Goal: Task Accomplishment & Management: Complete application form

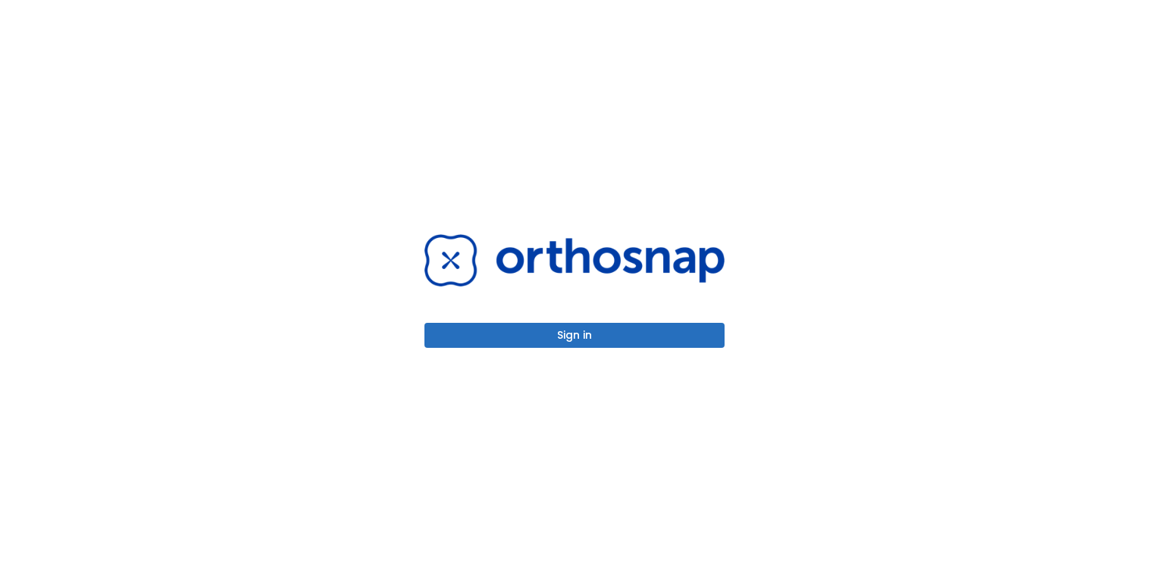
click at [577, 336] on button "Sign in" at bounding box center [574, 335] width 300 height 25
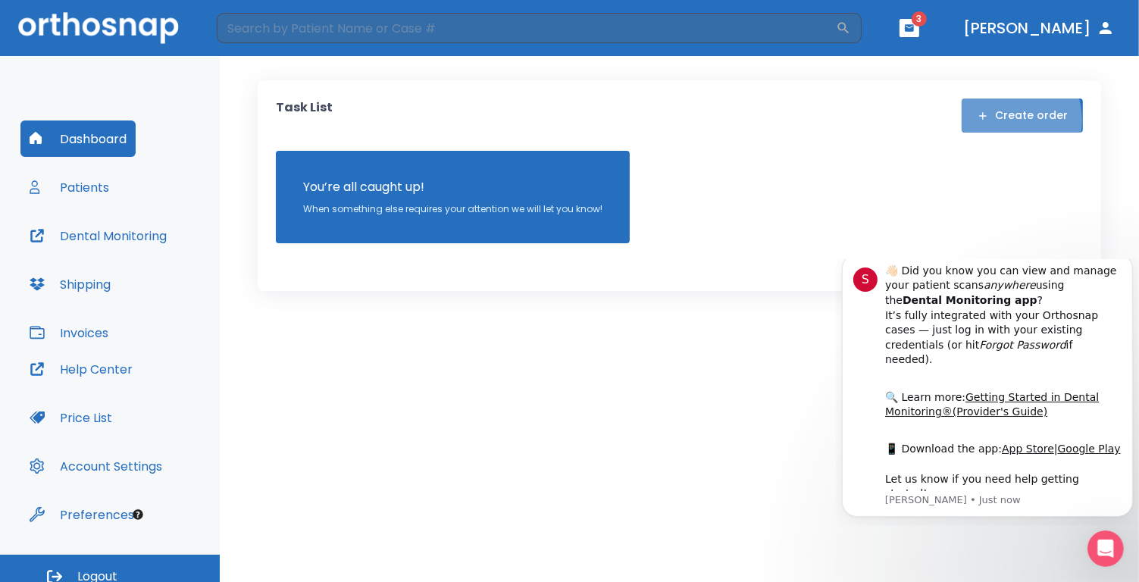
click at [1003, 120] on button "Create order" at bounding box center [1022, 116] width 121 height 34
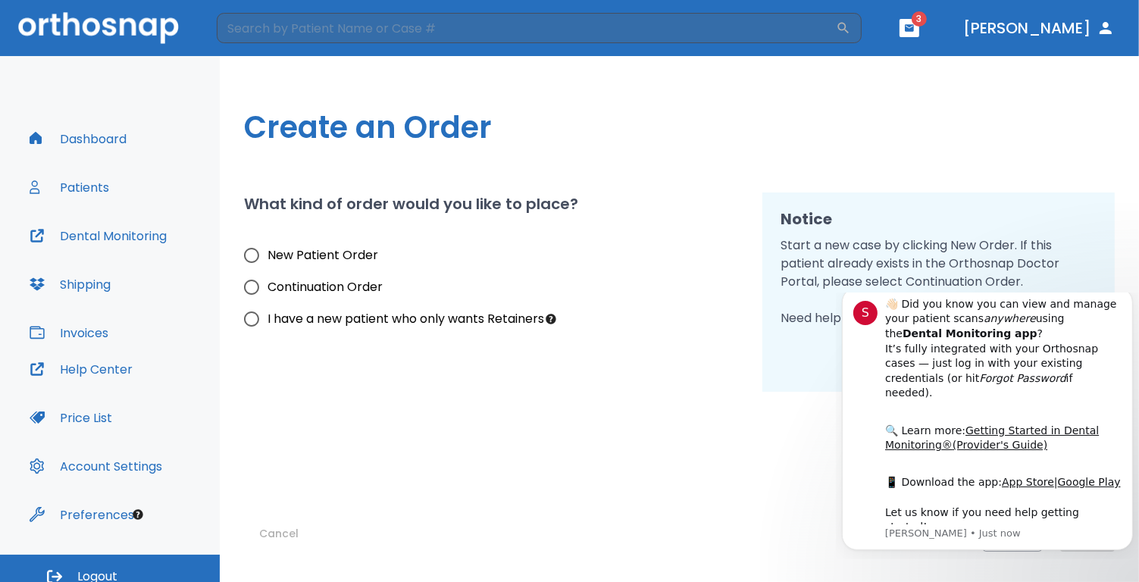
click at [333, 287] on span "Continuation Order" at bounding box center [325, 287] width 115 height 18
click at [268, 287] on input "Continuation Order" at bounding box center [252, 287] width 32 height 32
radio input "true"
click at [650, 392] on div "Cancel Back Next" at bounding box center [679, 472] width 871 height 160
click at [765, 458] on div "Cancel Back Next" at bounding box center [679, 472] width 871 height 160
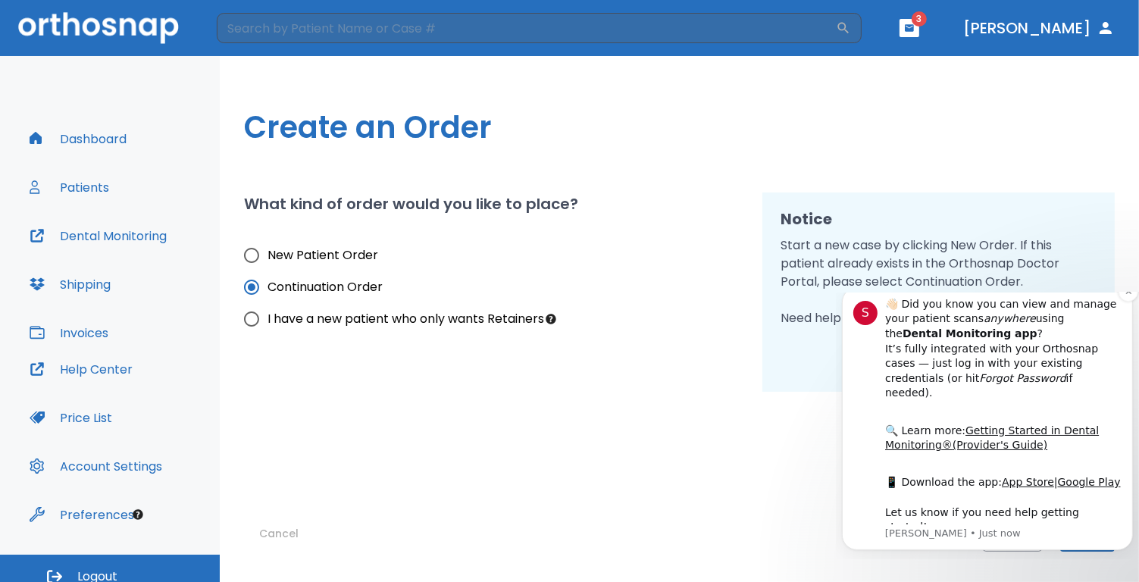
click at [866, 324] on div "S" at bounding box center [865, 312] width 24 height 24
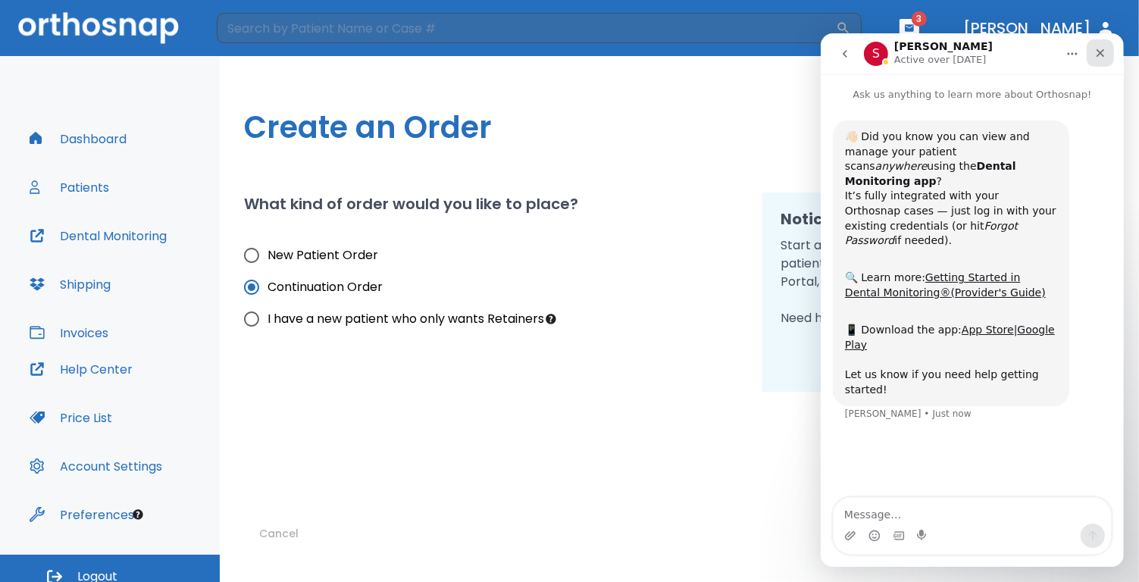
click at [1100, 48] on icon "Close" at bounding box center [1100, 53] width 12 height 12
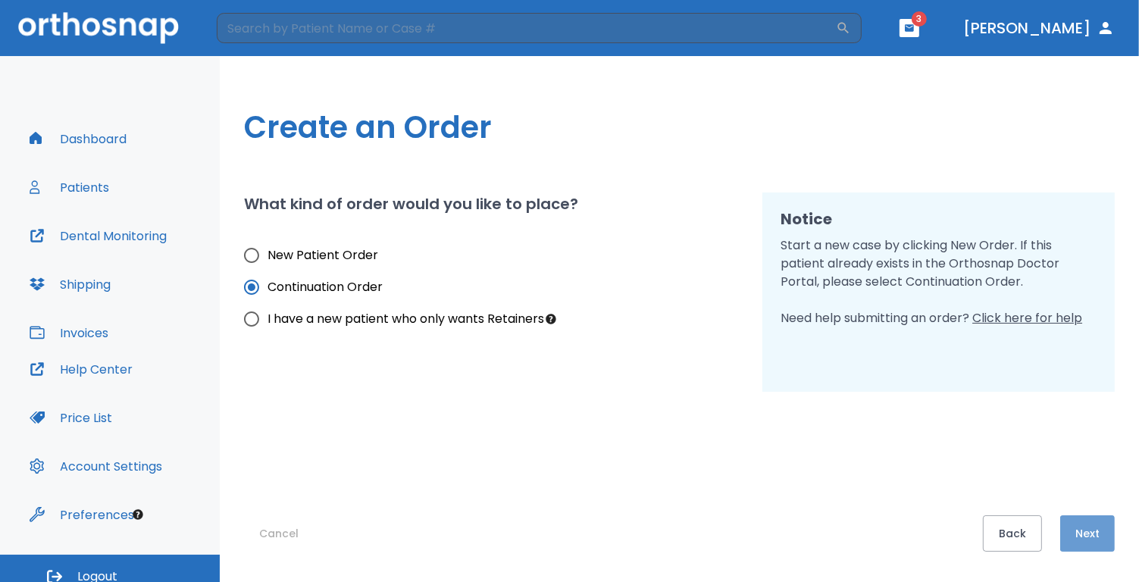
click at [1087, 536] on button "Next" at bounding box center [1087, 533] width 55 height 36
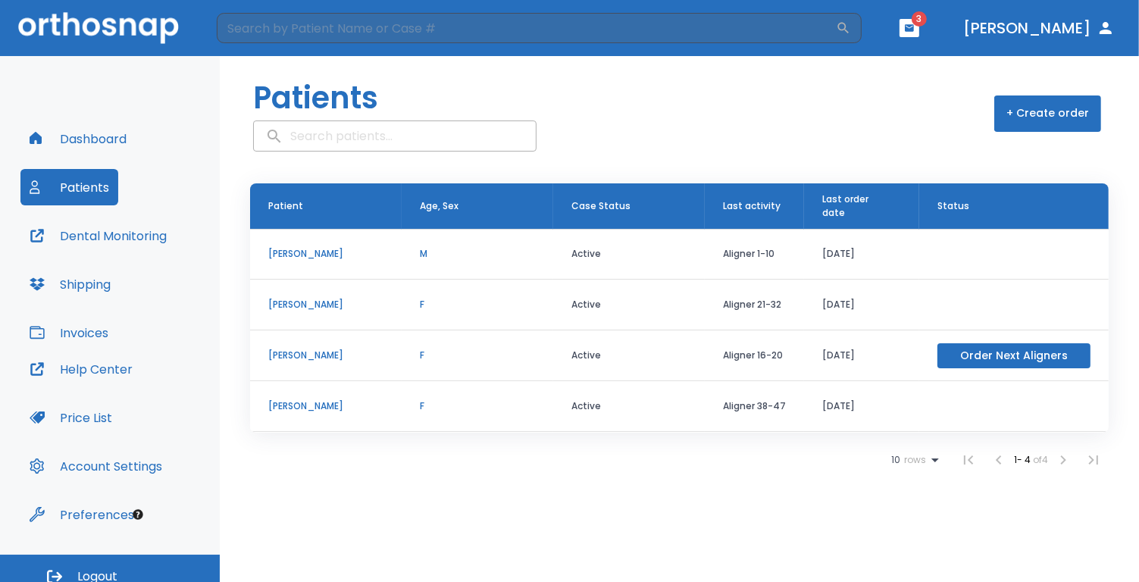
click at [313, 298] on p "Annabelle Moon" at bounding box center [325, 305] width 115 height 14
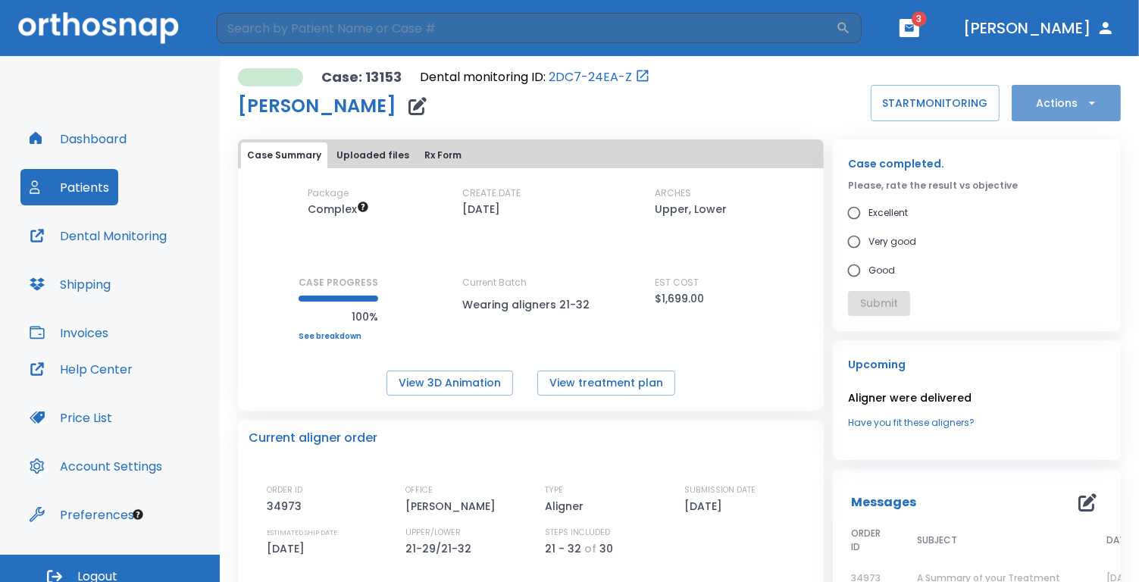
click at [1065, 108] on button "Actions" at bounding box center [1066, 103] width 109 height 36
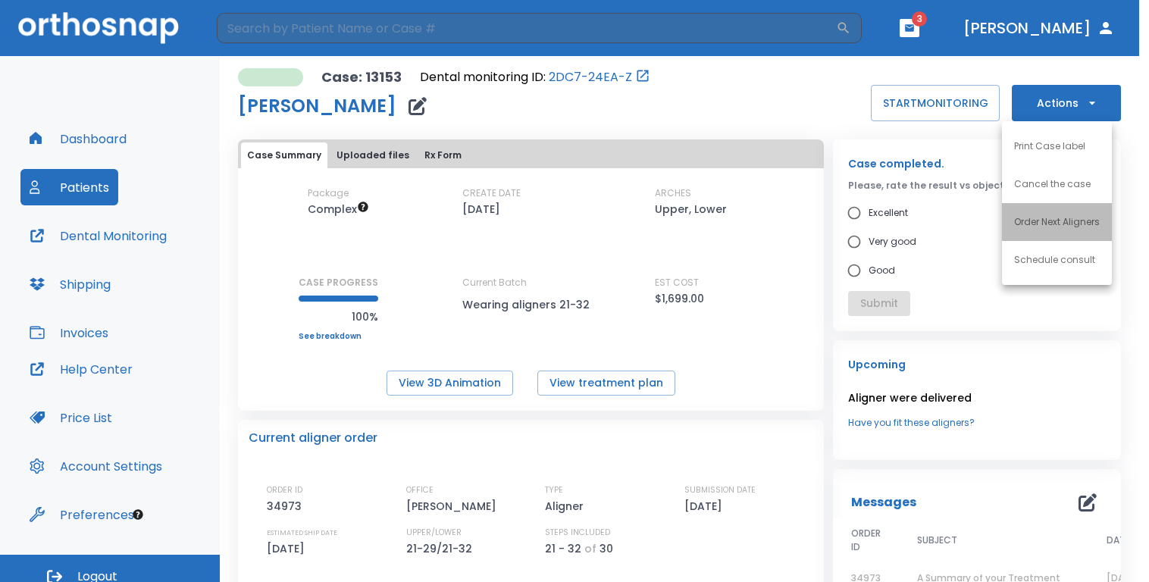
click at [1022, 227] on p "Order Next Aligners" at bounding box center [1057, 222] width 86 height 14
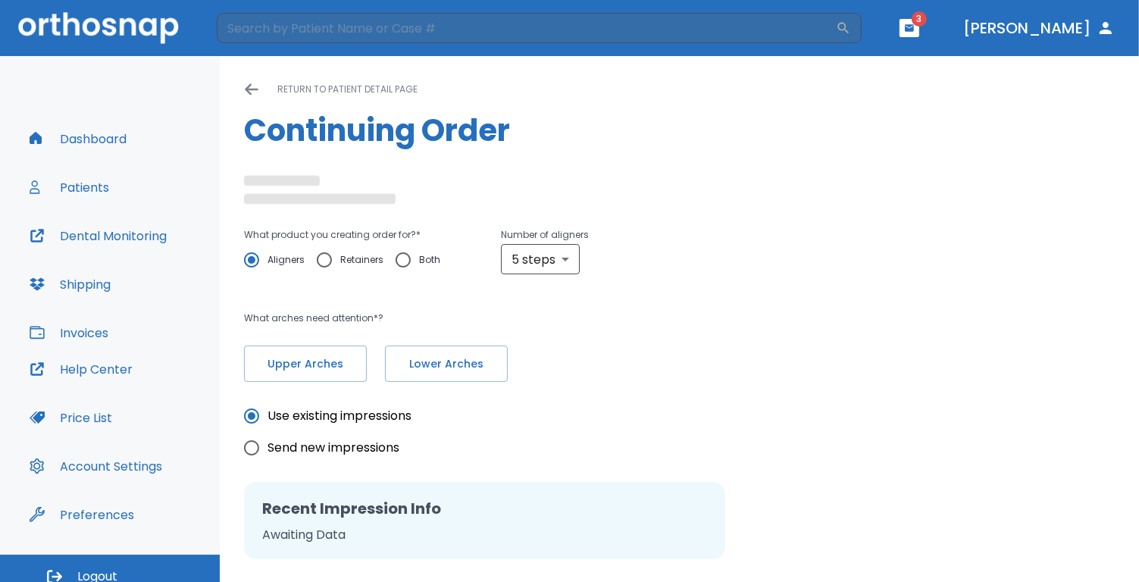
radio input "false"
radio input "true"
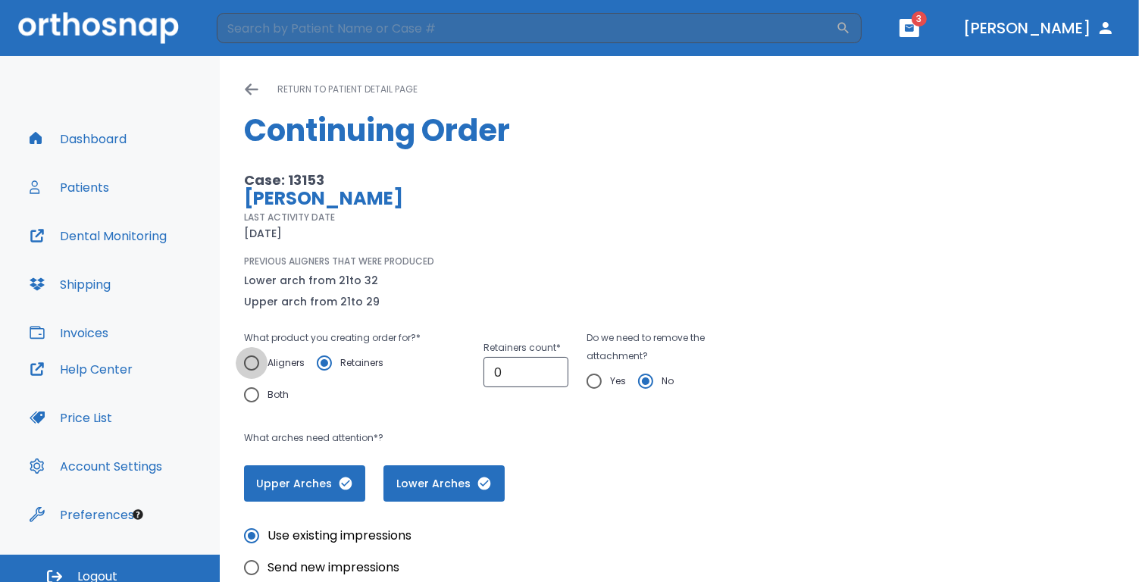
click at [253, 363] on input "Aligners" at bounding box center [252, 363] width 32 height 32
radio input "true"
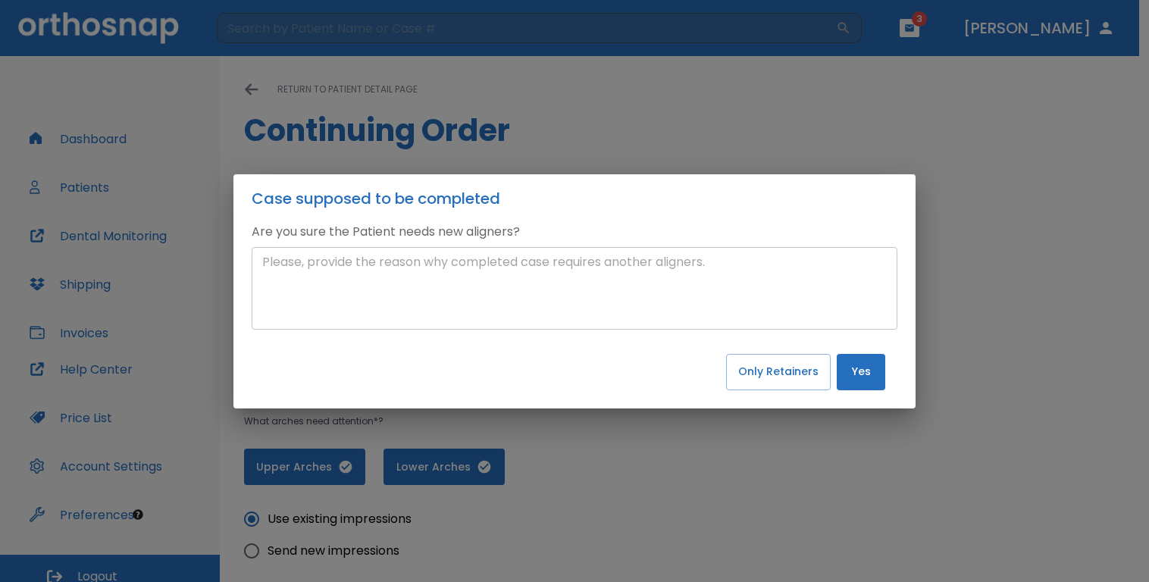
click at [369, 284] on textarea at bounding box center [574, 288] width 624 height 70
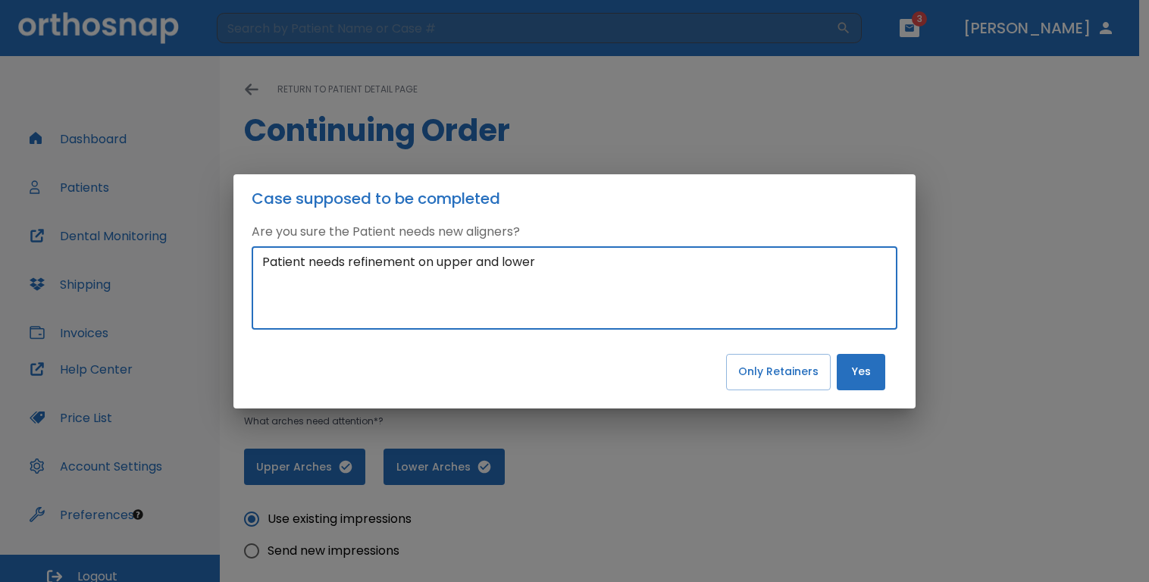
type textarea "Patient needs refinement on upper and lower"
click at [853, 377] on button "Yes" at bounding box center [861, 372] width 49 height 36
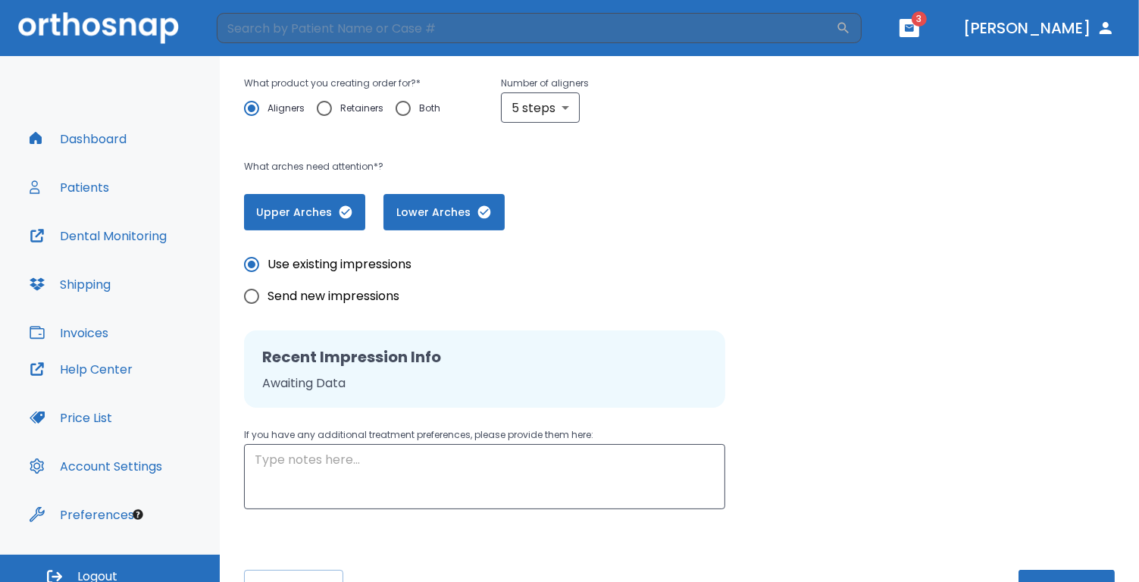
scroll to position [264, 0]
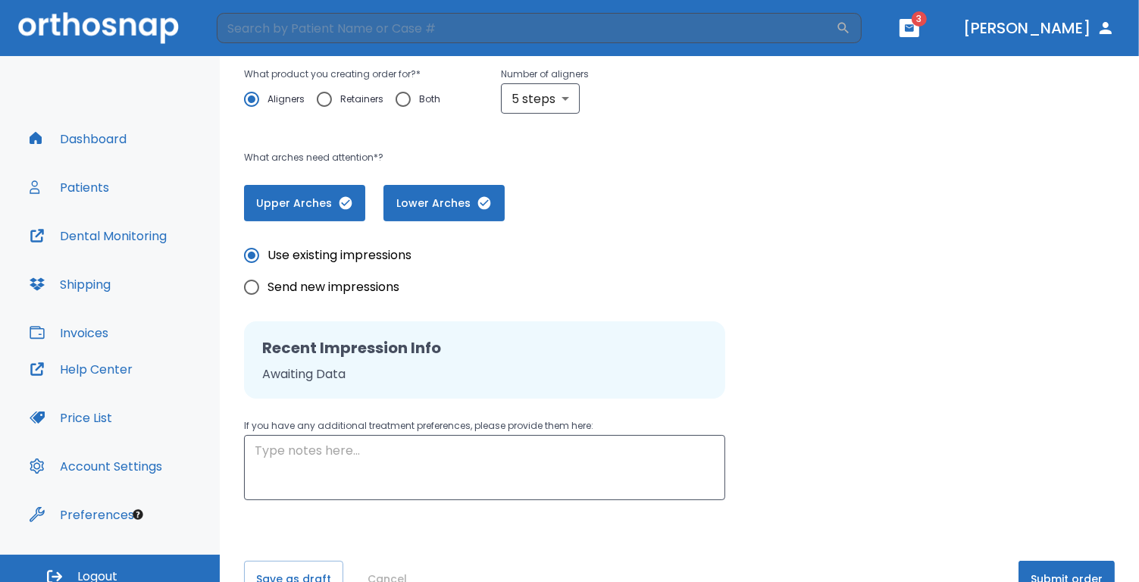
click at [331, 290] on span "Send new impressions" at bounding box center [334, 287] width 132 height 18
click at [268, 290] on input "Send new impressions" at bounding box center [252, 287] width 32 height 32
radio input "true"
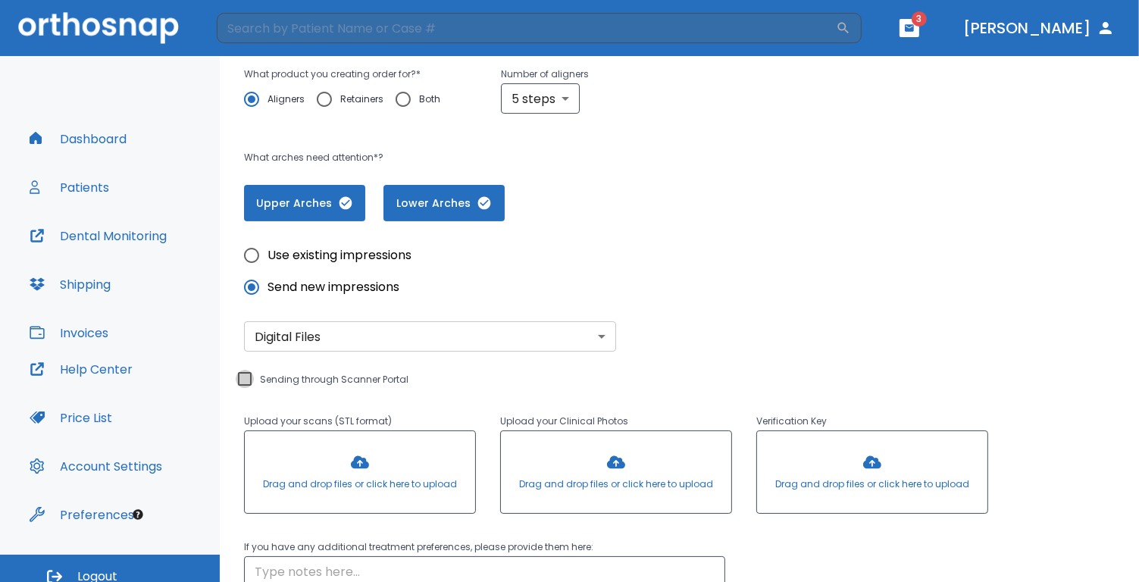
click at [246, 381] on input "Sending through Scanner Portal" at bounding box center [245, 379] width 18 height 18
checkbox input "true"
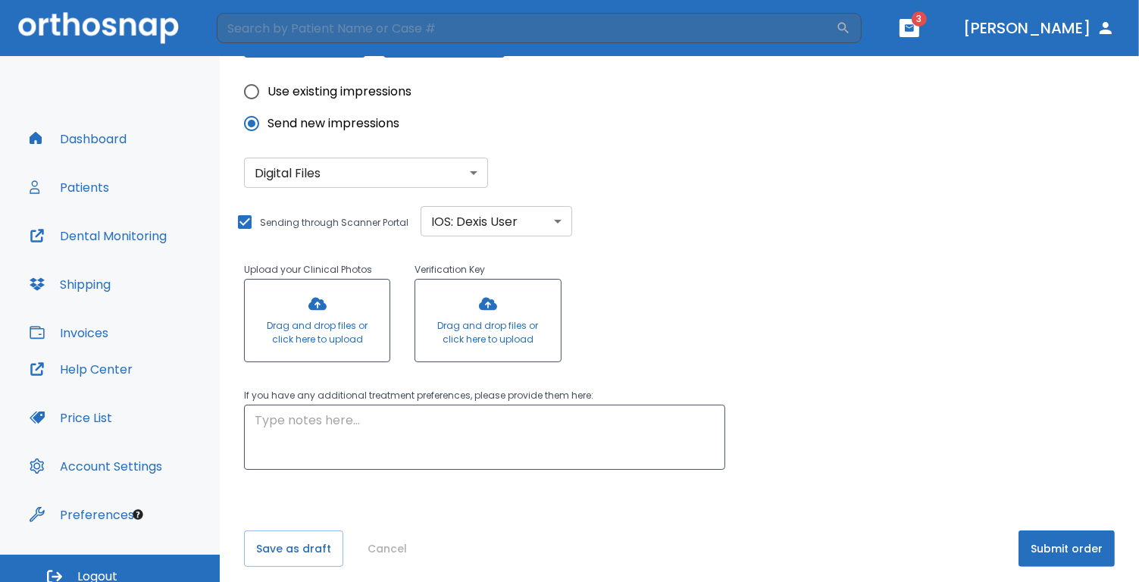
scroll to position [426, 0]
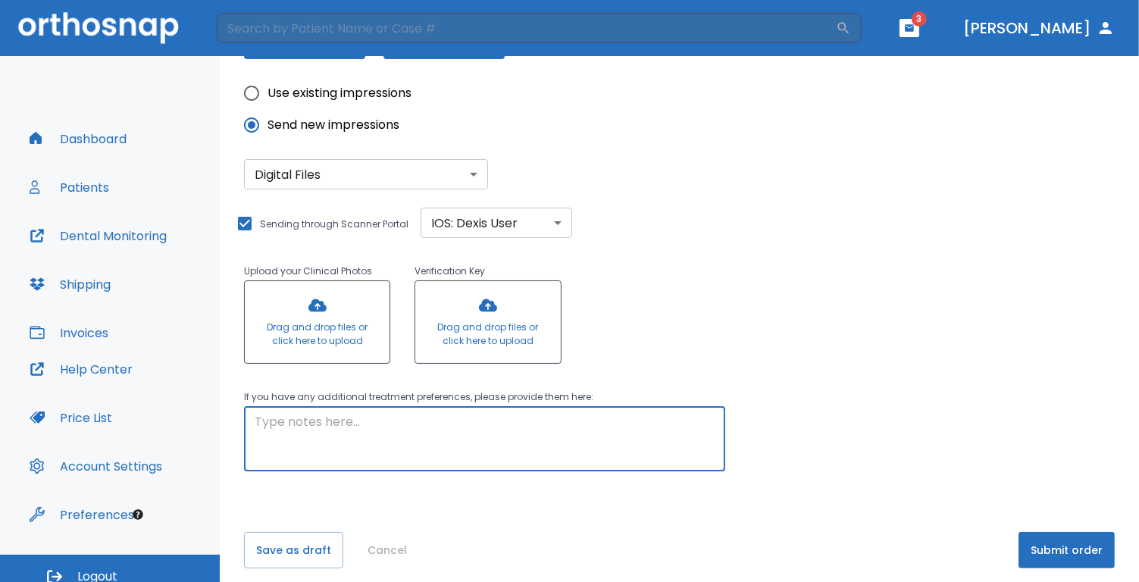
click at [505, 430] on textarea at bounding box center [485, 439] width 460 height 52
type textarea "Patient needs refinement of upper and lower arches. Probable 5-10 more trays"
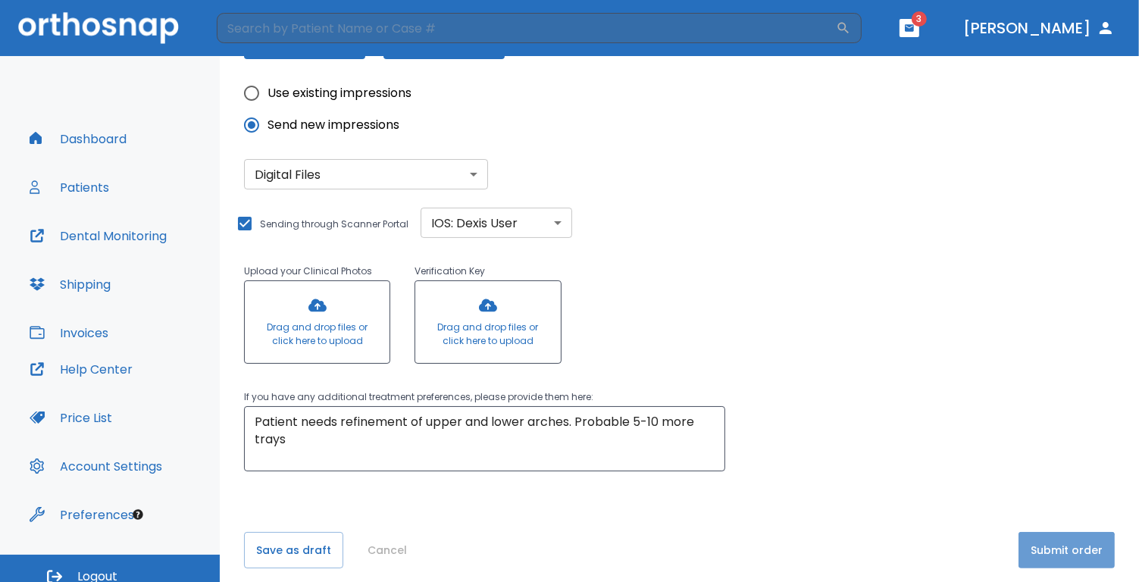
click at [1046, 557] on button "Submit order" at bounding box center [1067, 550] width 96 height 36
click at [1060, 548] on button "Submit order" at bounding box center [1067, 550] width 96 height 36
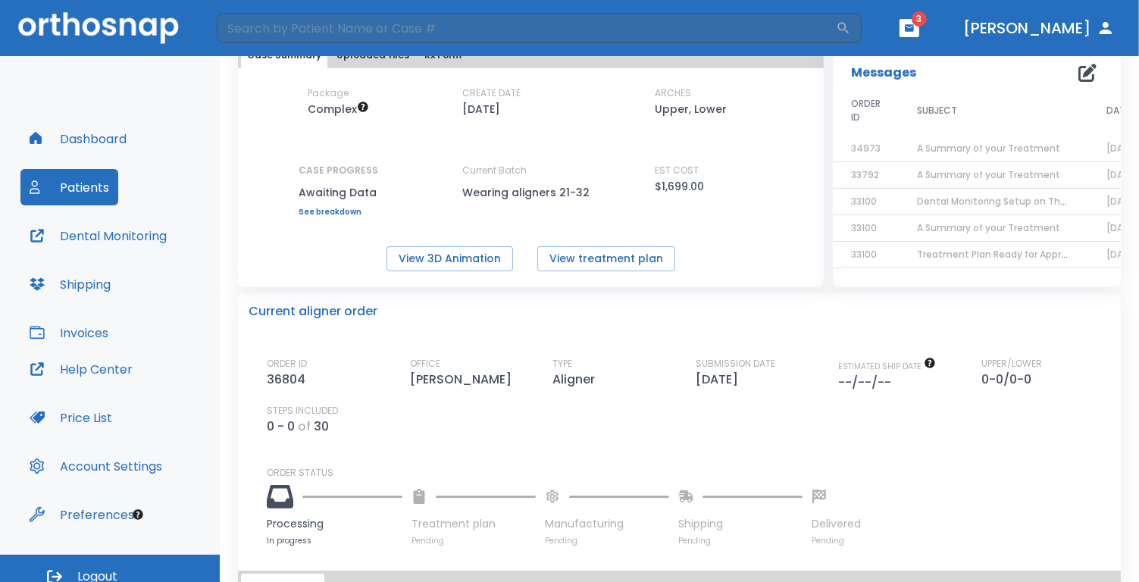
scroll to position [101, 0]
